Goal: Information Seeking & Learning: Understand process/instructions

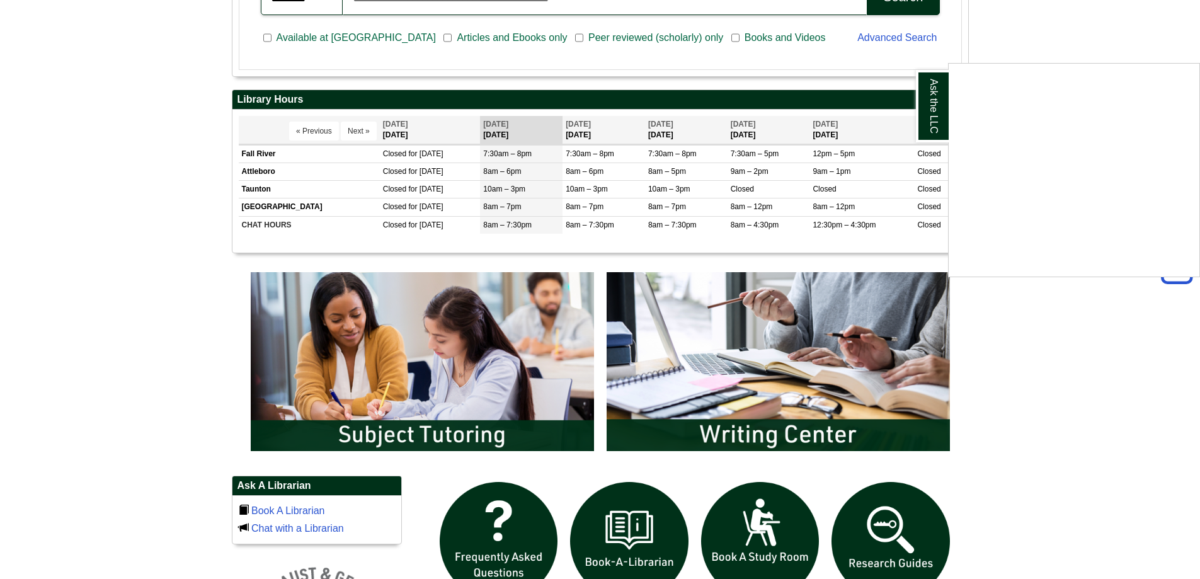
scroll to position [452, 0]
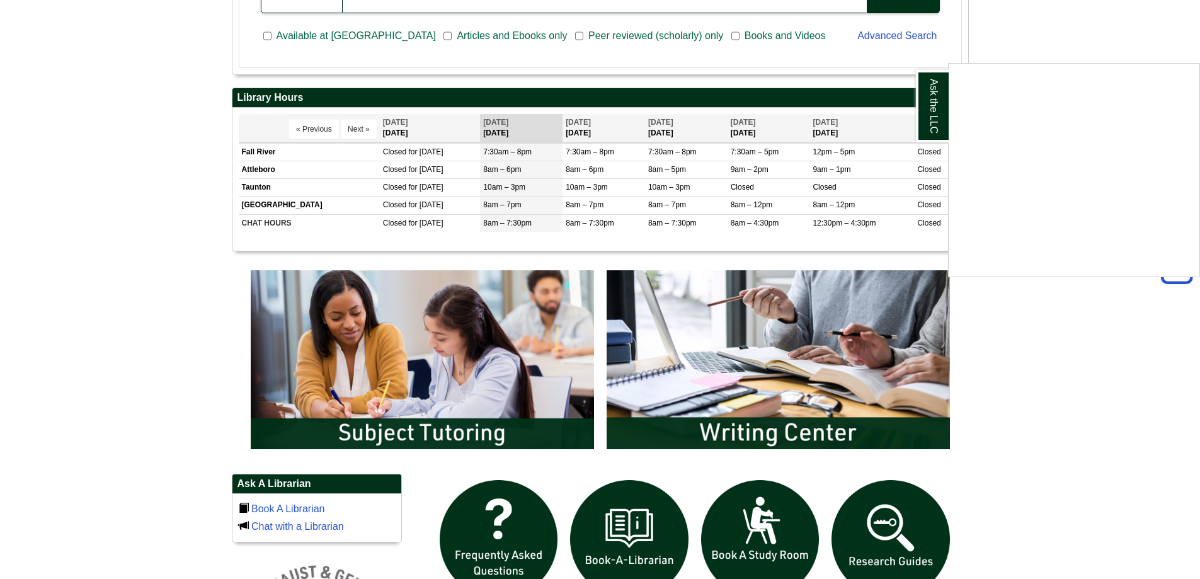
click at [699, 395] on div "Ask the LLC" at bounding box center [600, 289] width 1200 height 579
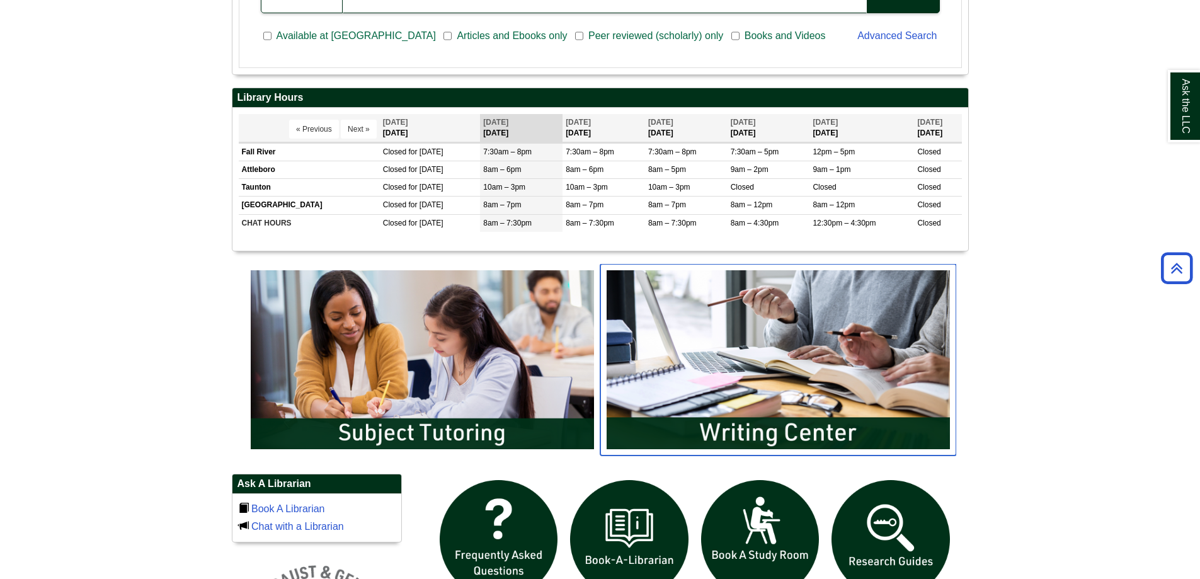
click at [720, 392] on img "slideshow" at bounding box center [778, 360] width 356 height 192
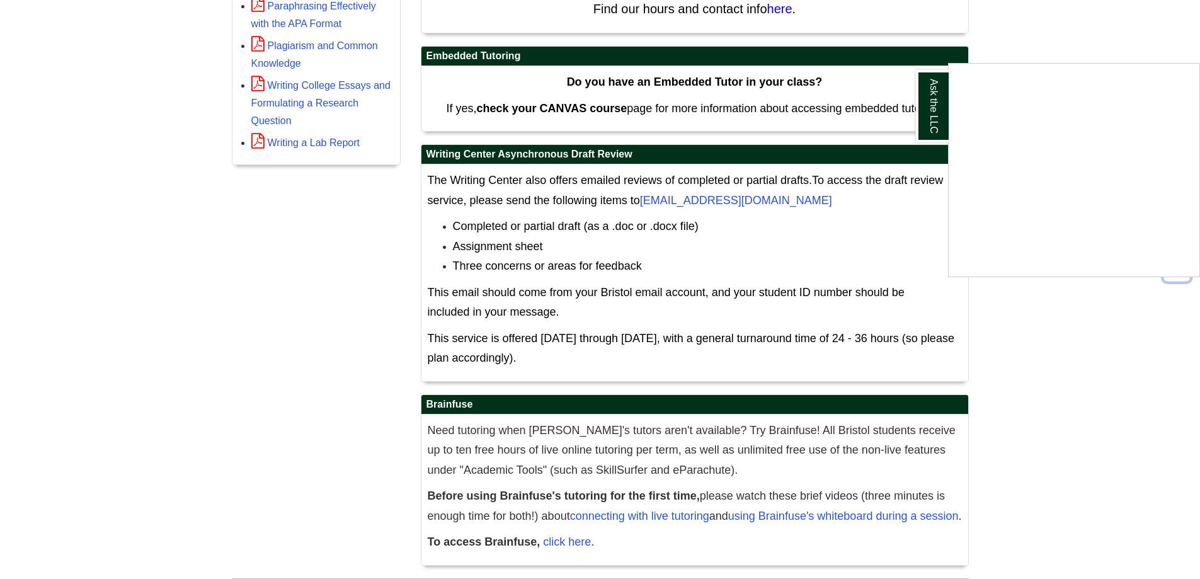
scroll to position [624, 0]
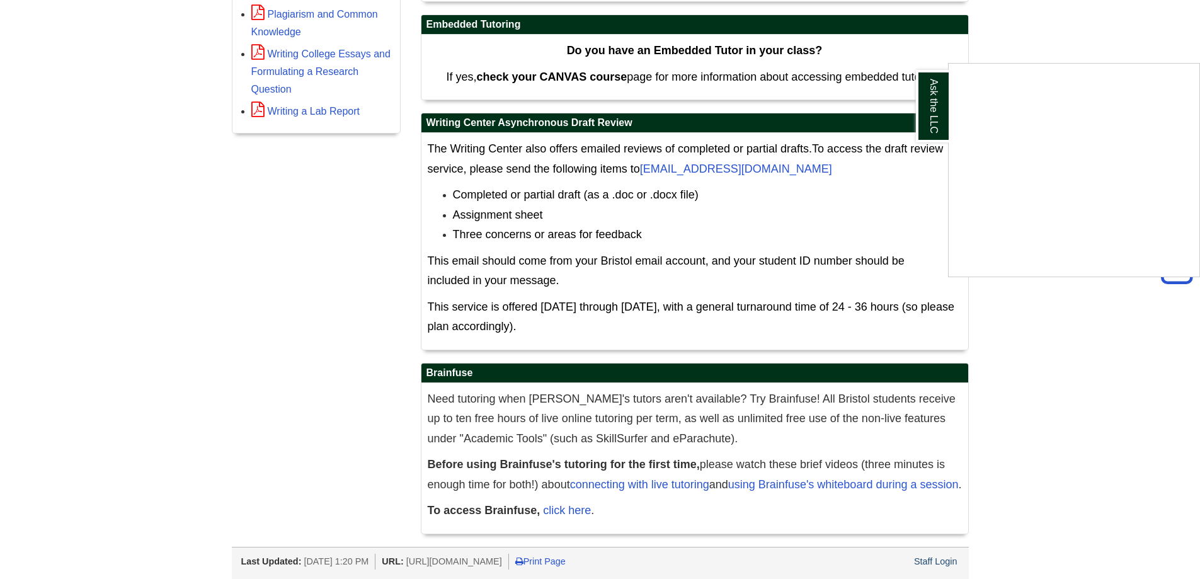
click at [575, 511] on div "Ask the LLC" at bounding box center [600, 289] width 1200 height 579
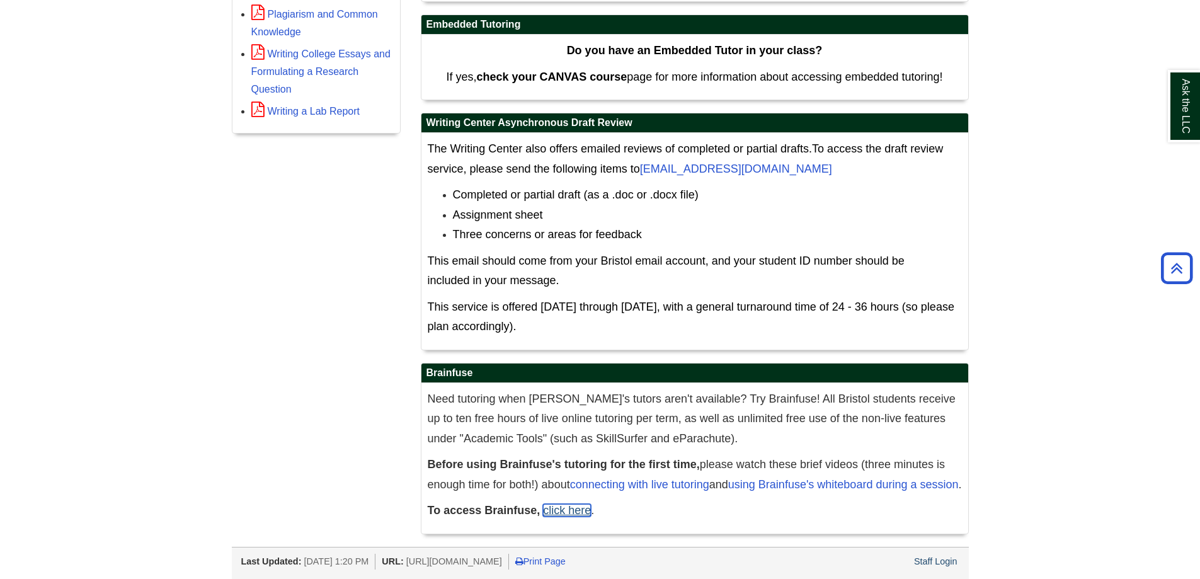
click at [575, 511] on link "click here" at bounding box center [567, 510] width 48 height 13
